Goal: Find specific page/section: Find specific page/section

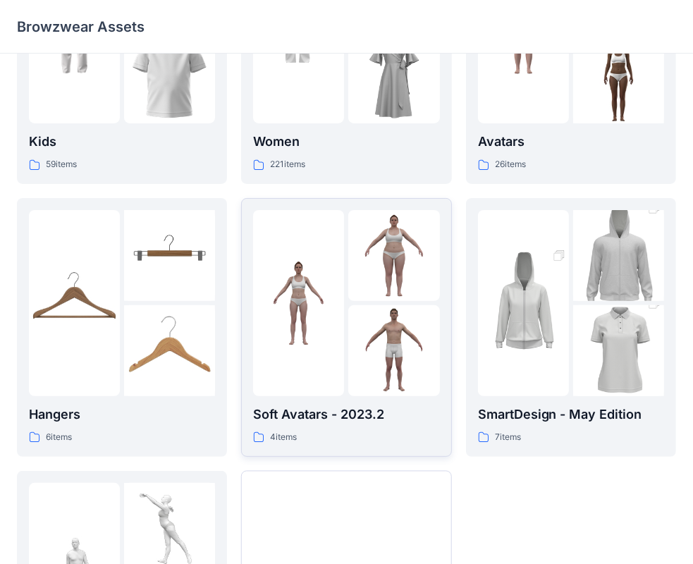
scroll to position [137, 0]
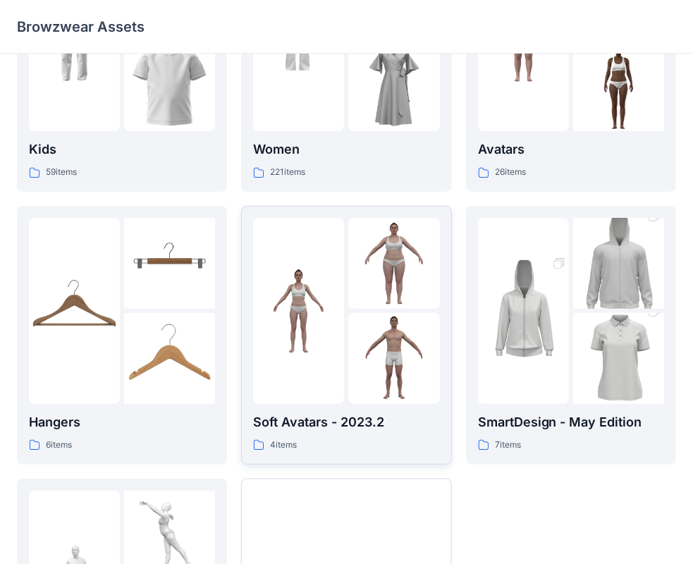
click at [333, 448] on div "4 items" at bounding box center [346, 445] width 186 height 15
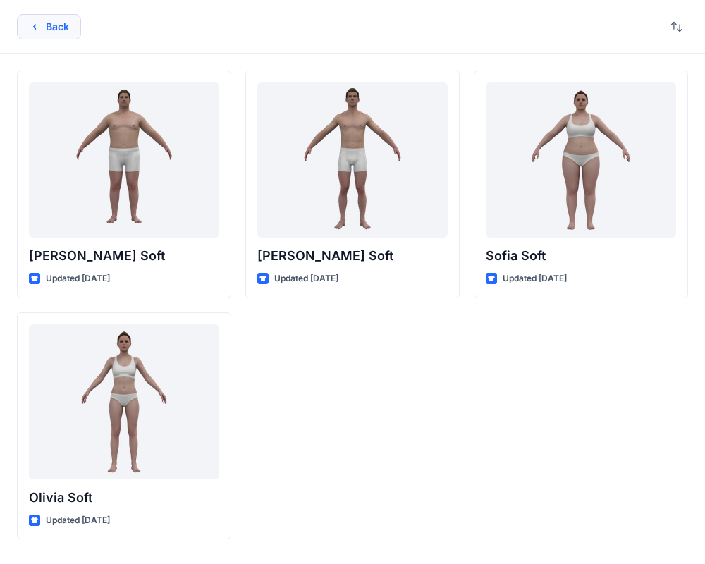
click at [62, 18] on button "Back" at bounding box center [49, 26] width 64 height 25
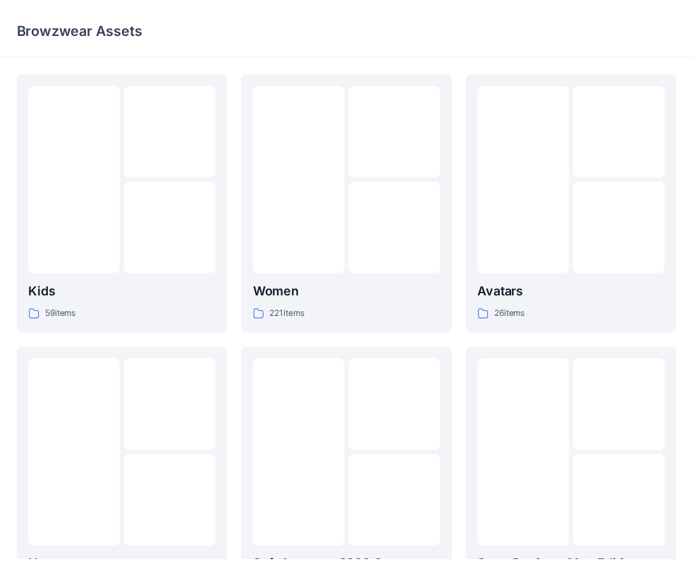
scroll to position [137, 0]
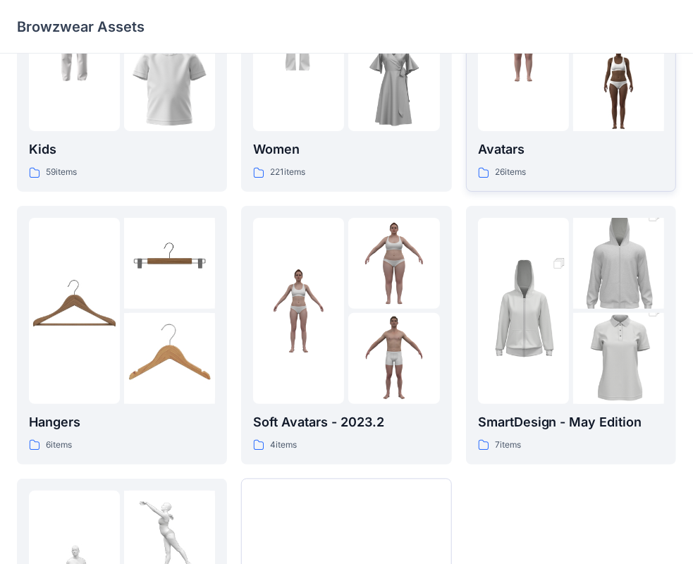
click at [543, 155] on p "Avatars" at bounding box center [571, 150] width 186 height 20
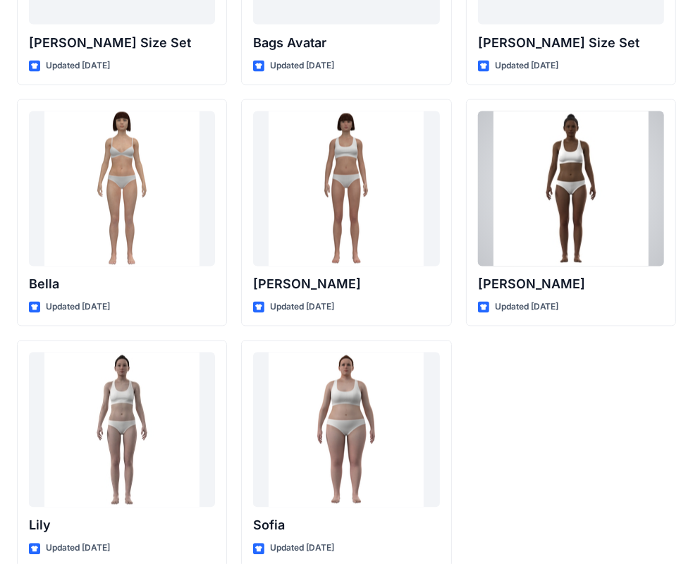
scroll to position [1679, 0]
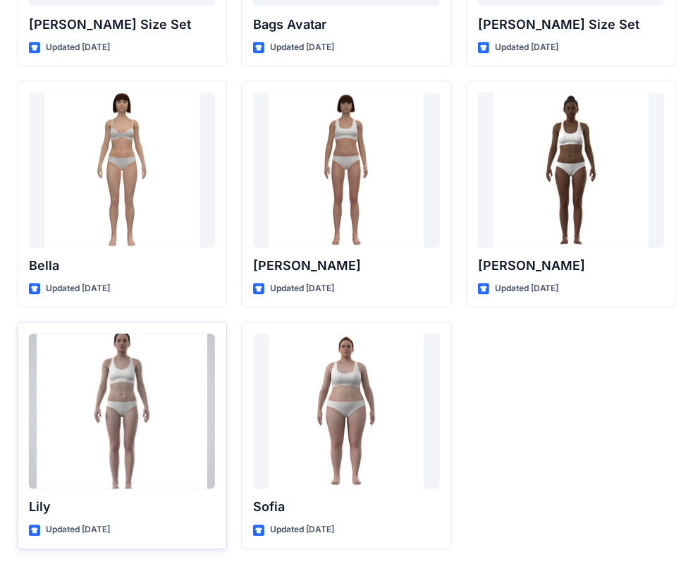
click at [166, 523] on div "Updated [DATE]" at bounding box center [122, 530] width 186 height 15
click at [171, 532] on div "Updated [DATE]" at bounding box center [122, 530] width 186 height 15
click at [189, 530] on div "Updated [DATE]" at bounding box center [122, 530] width 186 height 15
click at [209, 464] on div at bounding box center [122, 411] width 186 height 155
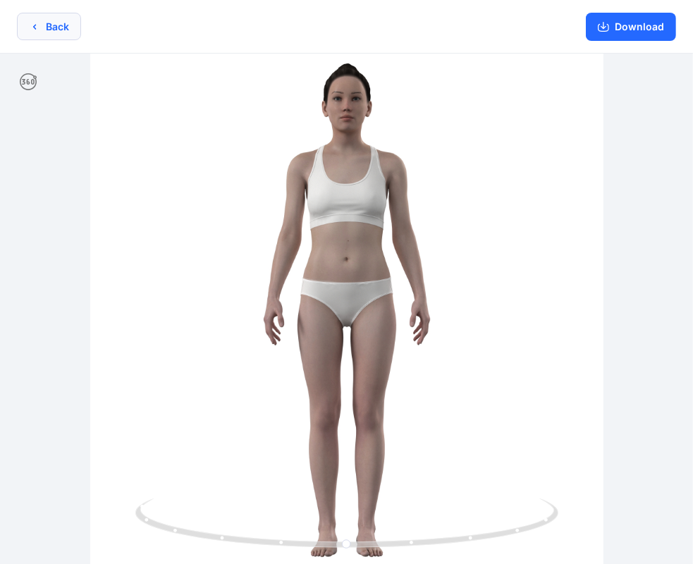
click at [62, 25] on button "Back" at bounding box center [49, 26] width 64 height 27
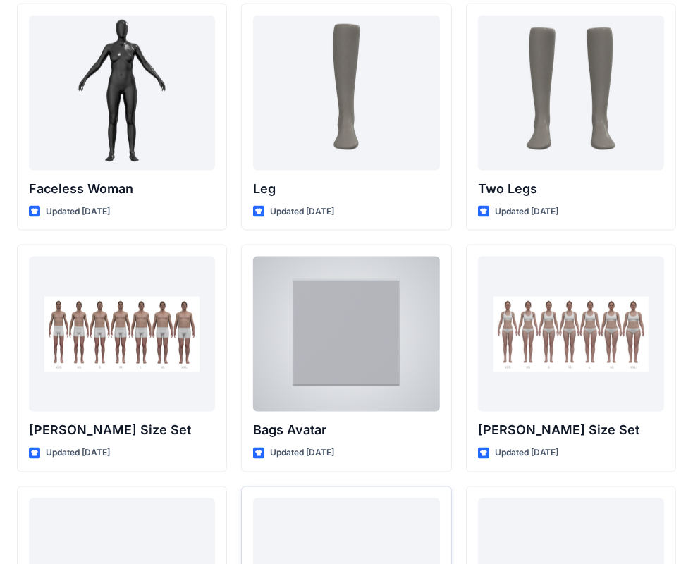
scroll to position [1273, 0]
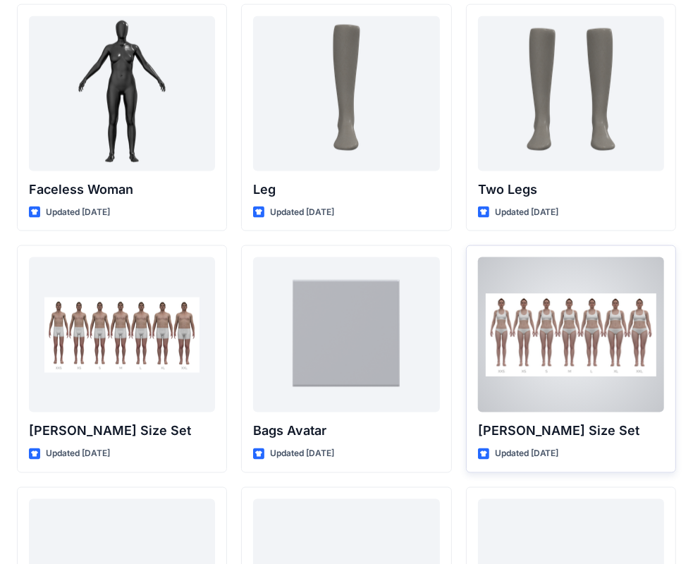
click at [608, 428] on p "[PERSON_NAME] Size Set" at bounding box center [571, 431] width 186 height 20
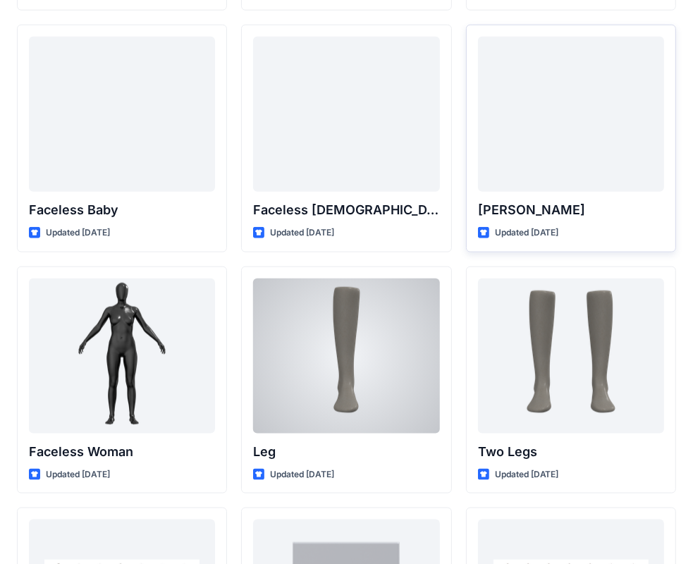
scroll to position [1012, 0]
